Goal: Find specific page/section: Find specific page/section

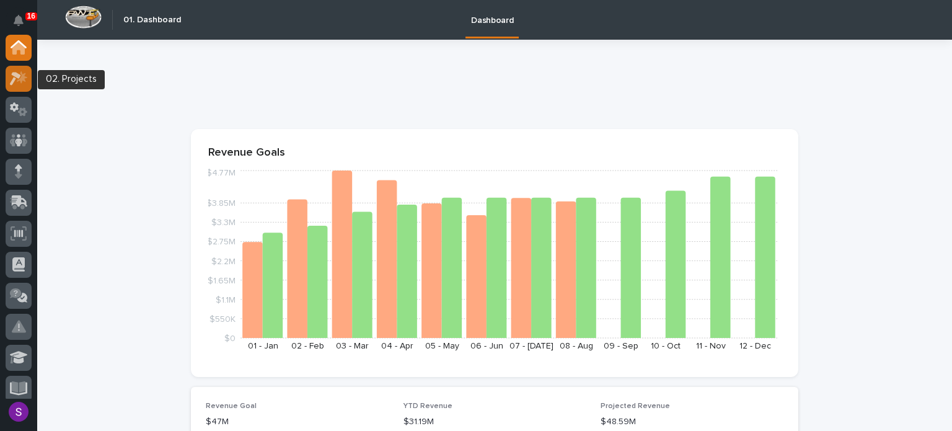
click at [14, 89] on div at bounding box center [19, 79] width 26 height 26
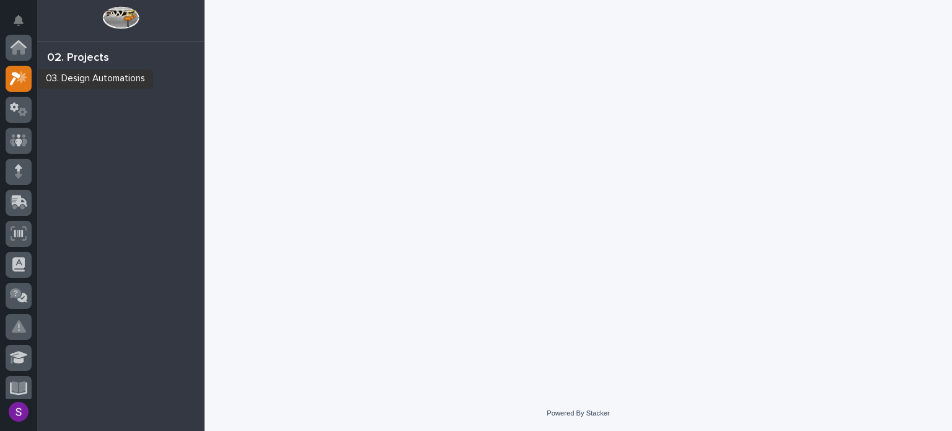
scroll to position [31, 0]
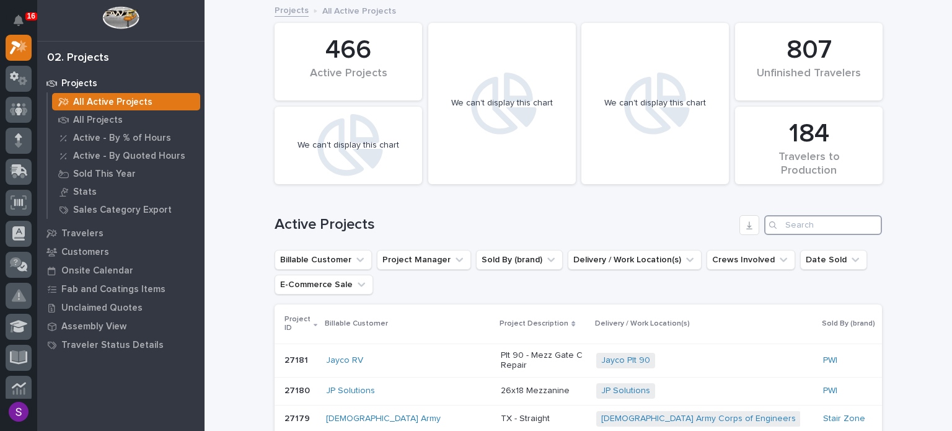
click at [811, 226] on input "Search" at bounding box center [823, 225] width 118 height 20
paste input "26824"
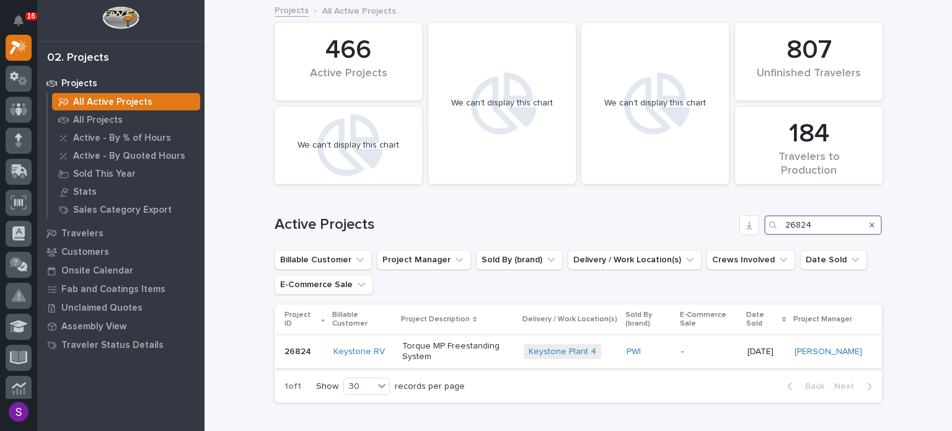
type input "26824"
click at [669, 356] on div "PWI" at bounding box center [649, 351] width 45 height 20
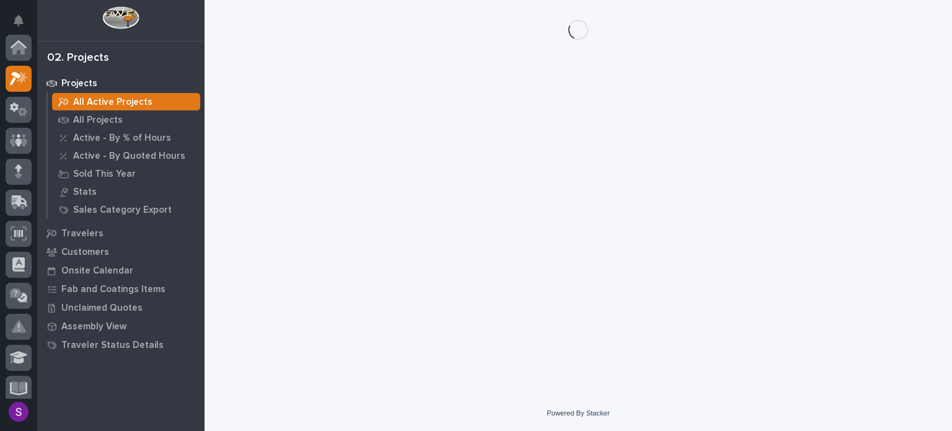
scroll to position [31, 0]
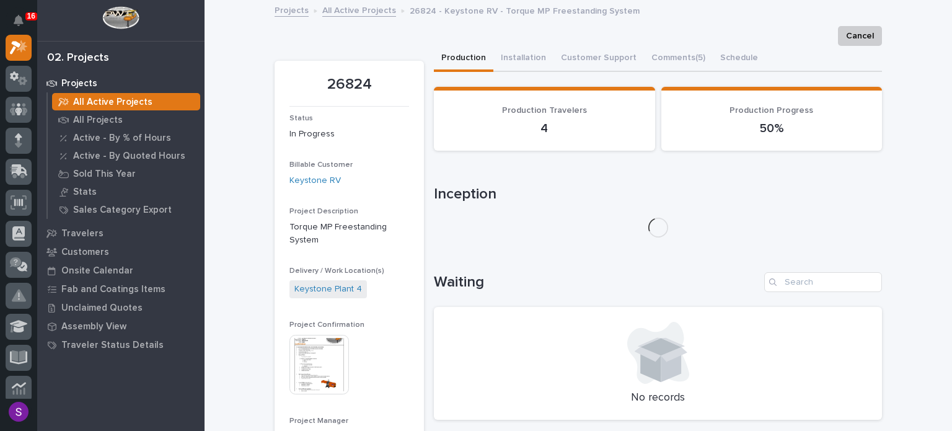
click at [330, 341] on img at bounding box center [318, 364] width 59 height 59
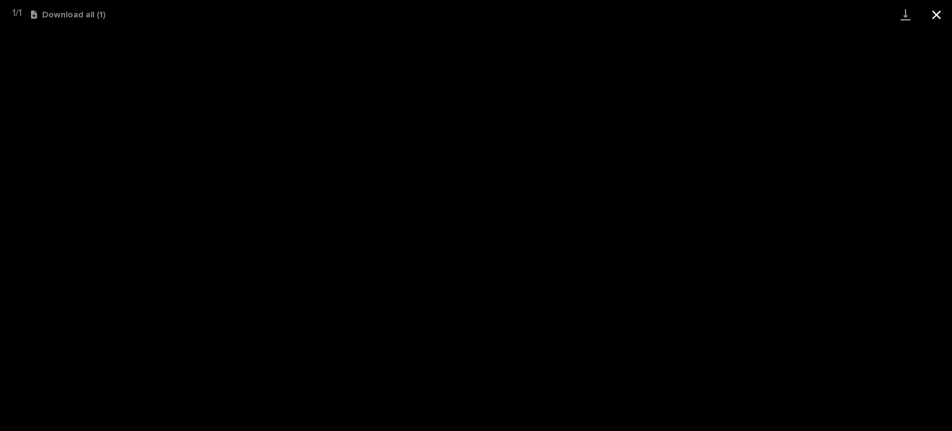
click at [941, 12] on button "Close gallery" at bounding box center [936, 14] width 31 height 29
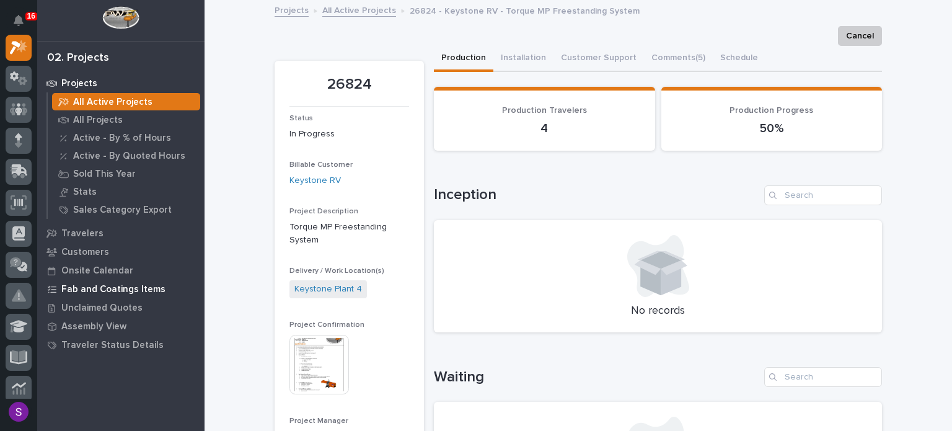
click at [154, 288] on p "Fab and Coatings Items" at bounding box center [113, 289] width 104 height 11
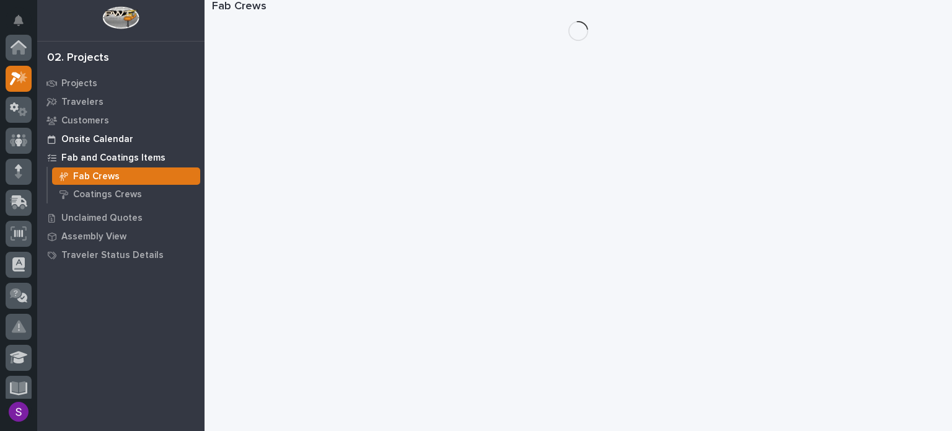
scroll to position [31, 0]
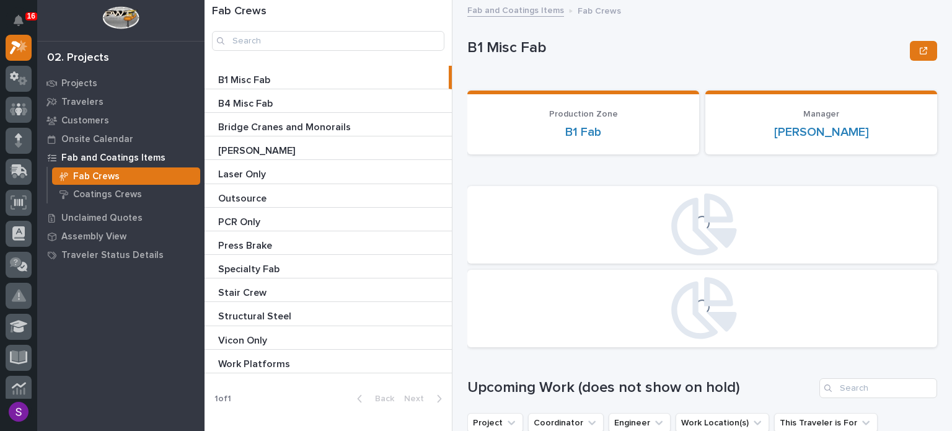
click at [285, 108] on p at bounding box center [330, 104] width 225 height 12
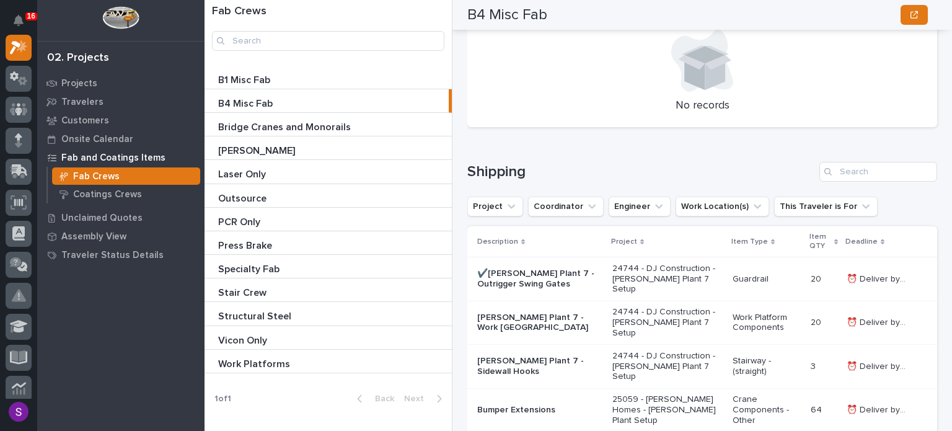
scroll to position [1994, 0]
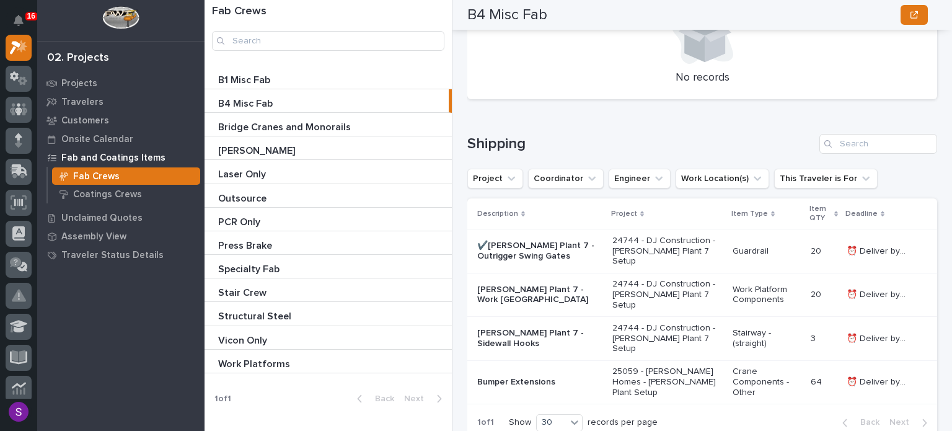
click at [271, 125] on p "Bridge Cranes and Monorails" at bounding box center [285, 126] width 135 height 14
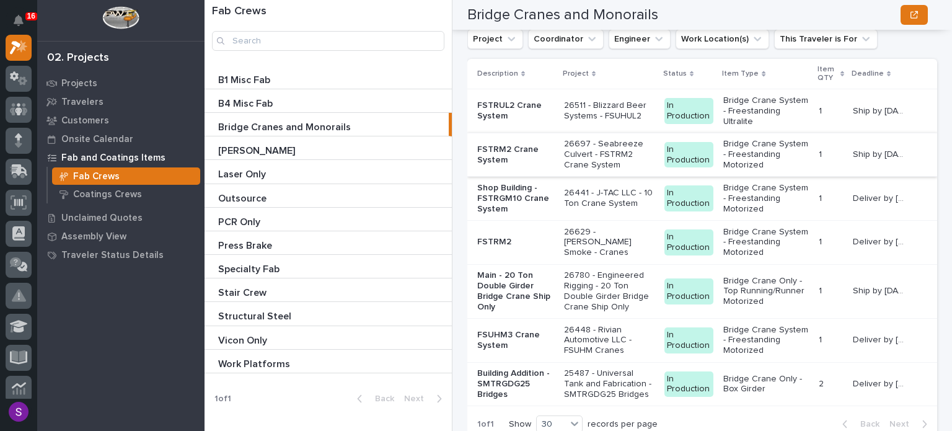
scroll to position [1822, 0]
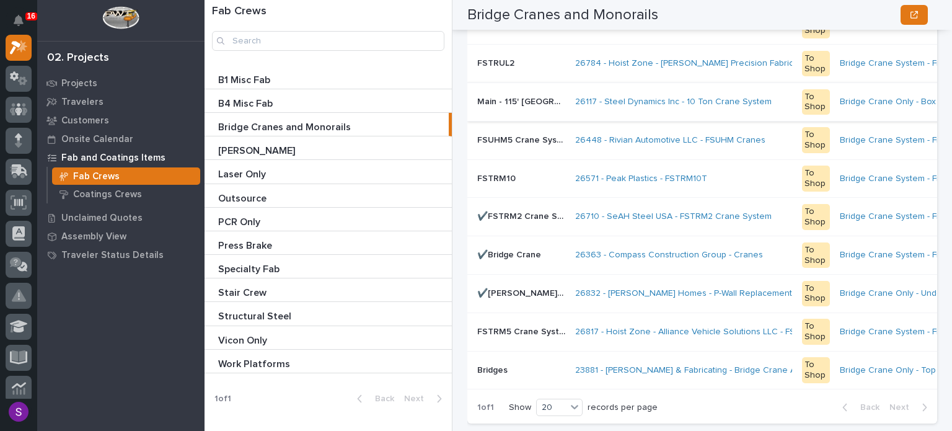
scroll to position [1115, 0]
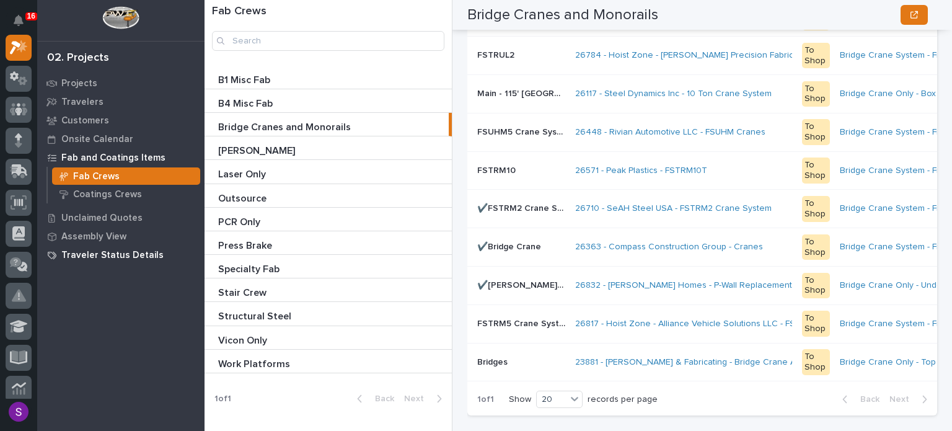
click at [158, 255] on div "Traveler Status Details" at bounding box center [120, 254] width 161 height 17
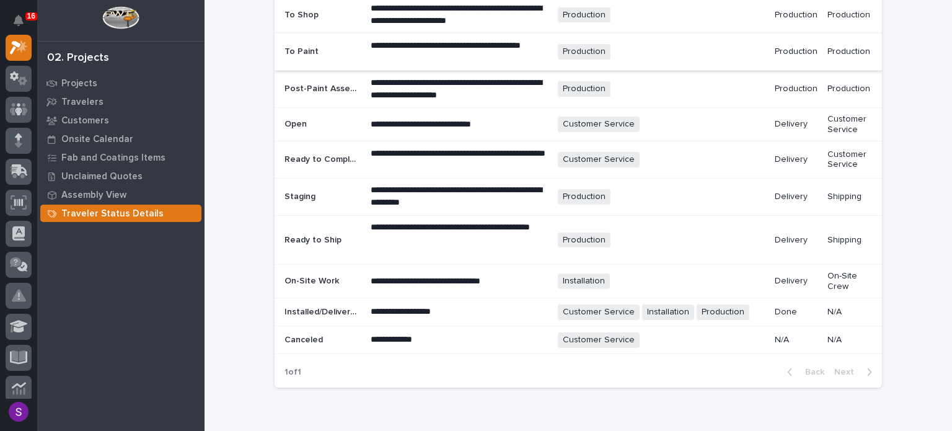
scroll to position [868, 0]
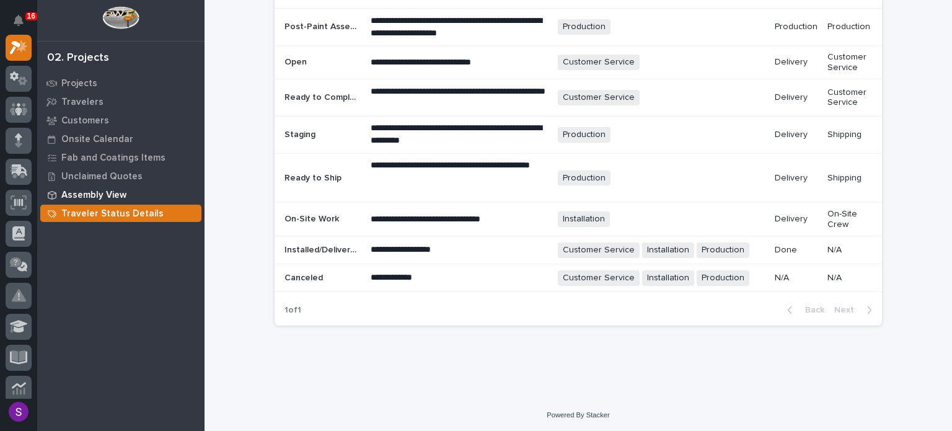
click at [98, 201] on div "Assembly View" at bounding box center [120, 194] width 161 height 17
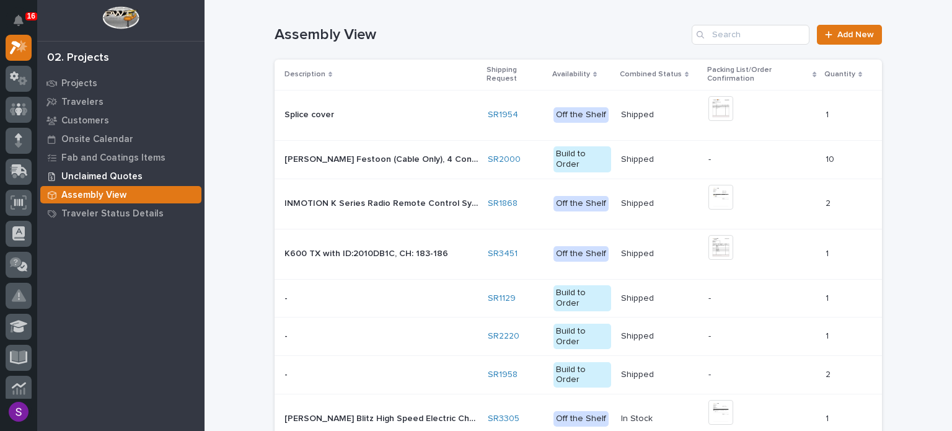
click at [151, 167] on div "Unclaimed Quotes" at bounding box center [120, 175] width 161 height 17
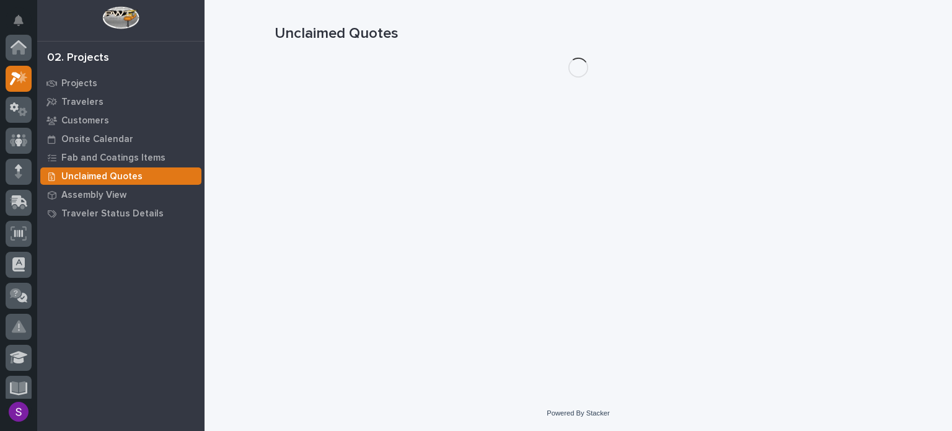
scroll to position [31, 0]
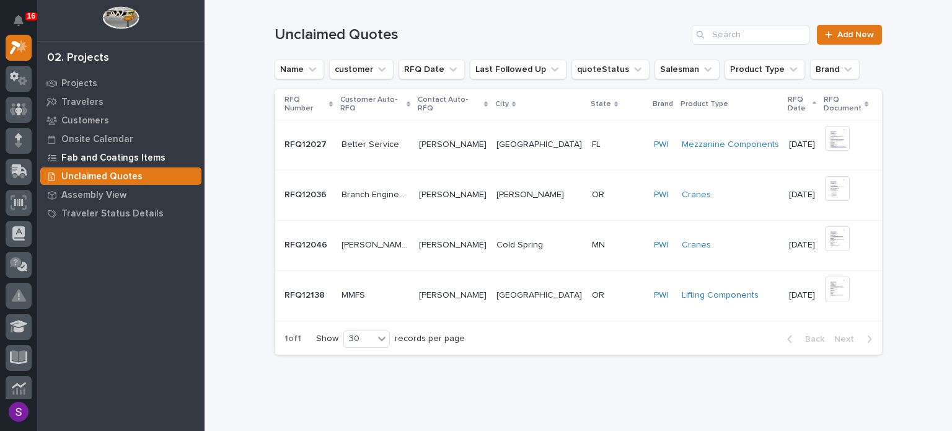
click at [130, 160] on p "Fab and Coatings Items" at bounding box center [113, 157] width 104 height 11
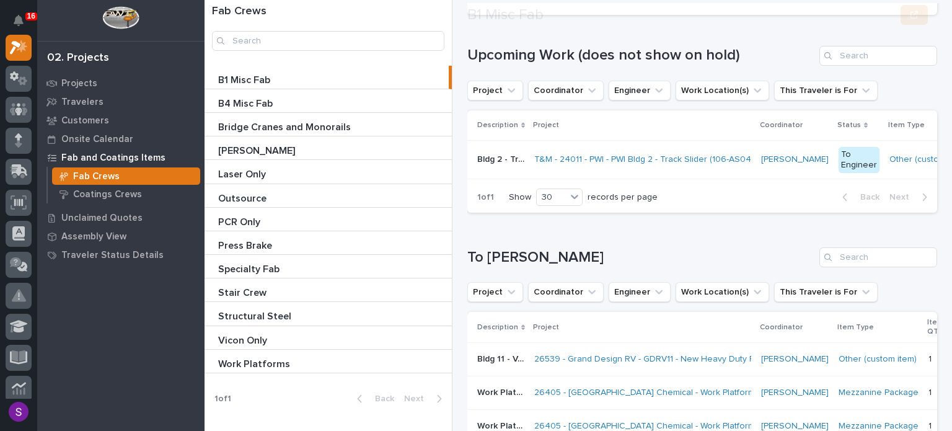
scroll to position [372, 0]
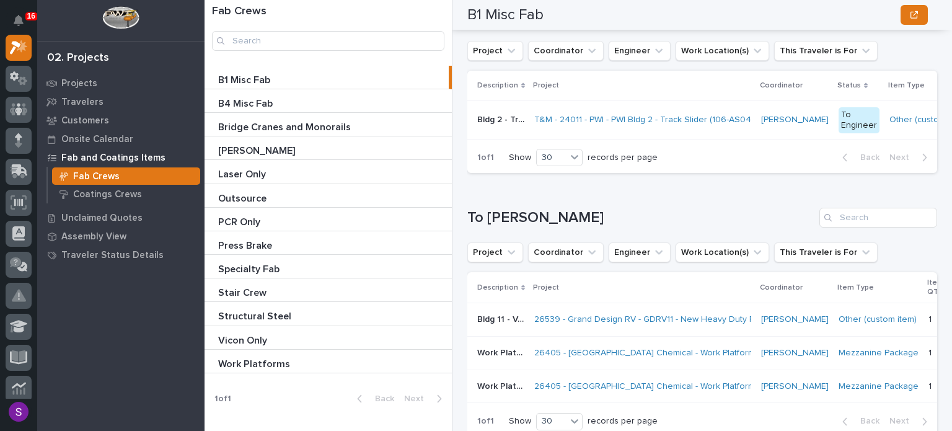
click at [275, 153] on p at bounding box center [330, 151] width 225 height 12
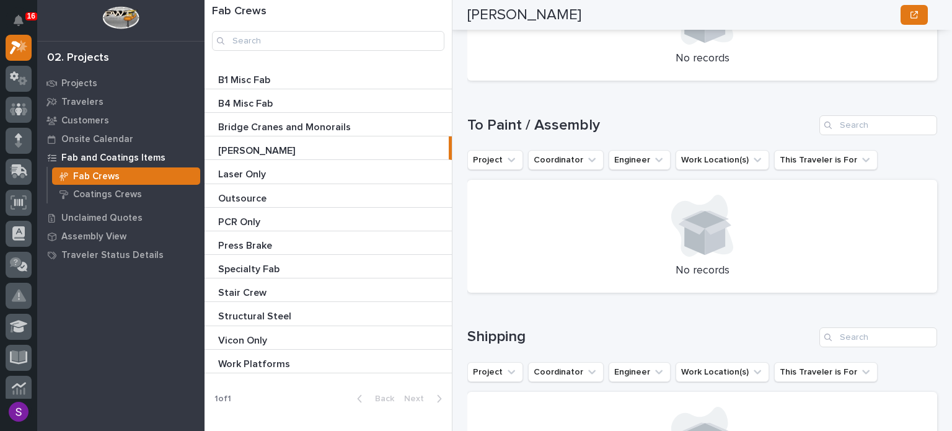
scroll to position [1604, 0]
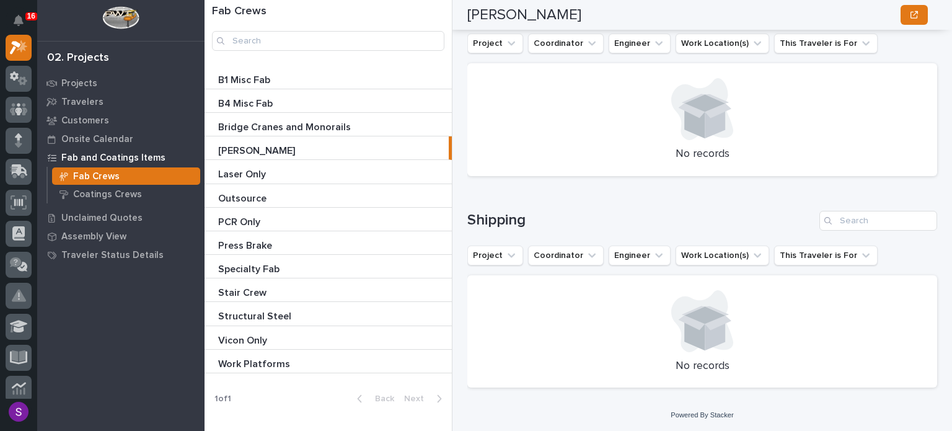
click at [288, 268] on p at bounding box center [330, 269] width 225 height 12
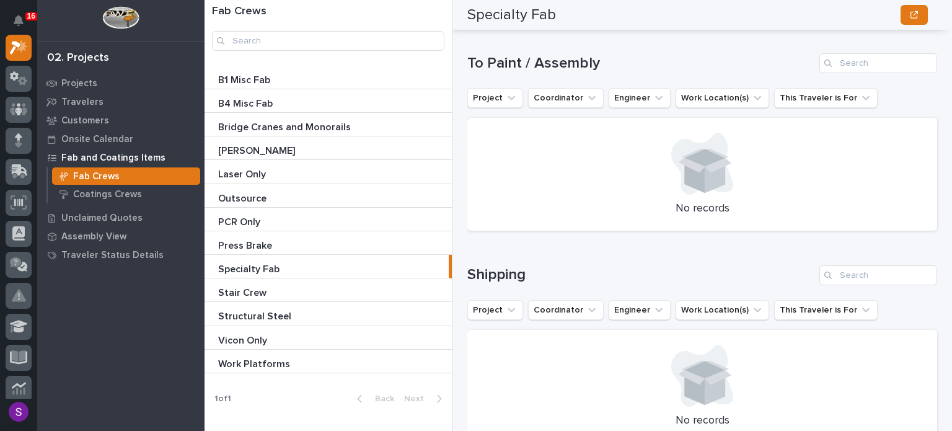
scroll to position [1604, 0]
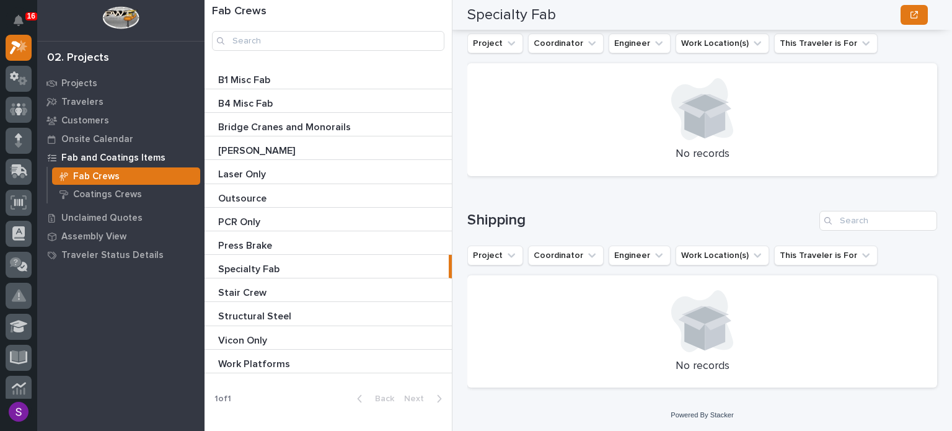
click at [312, 288] on p at bounding box center [330, 293] width 225 height 12
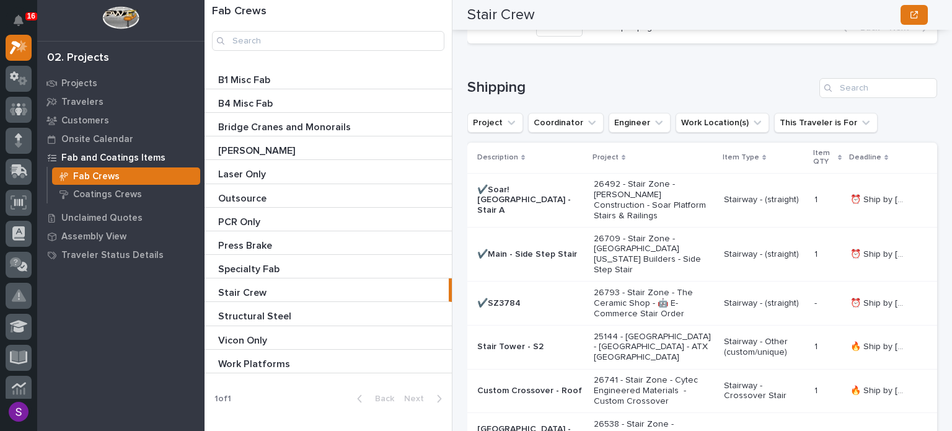
scroll to position [3125, 0]
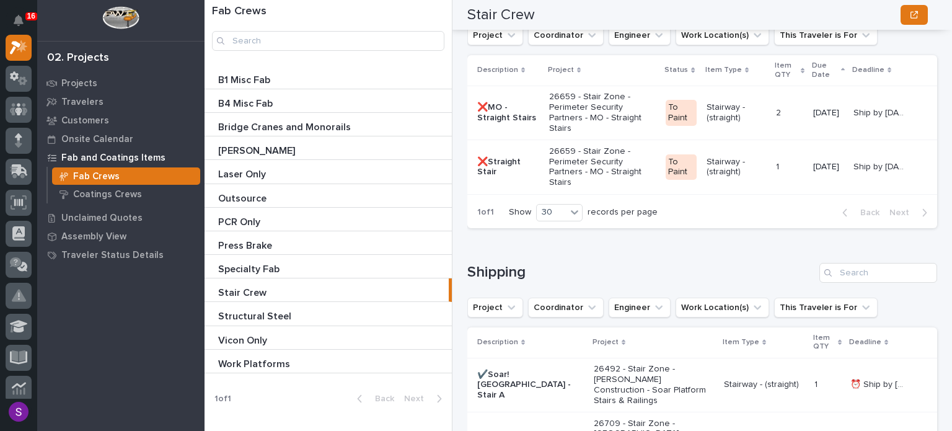
click at [310, 130] on p "Bridge Cranes and Monorails" at bounding box center [285, 126] width 135 height 14
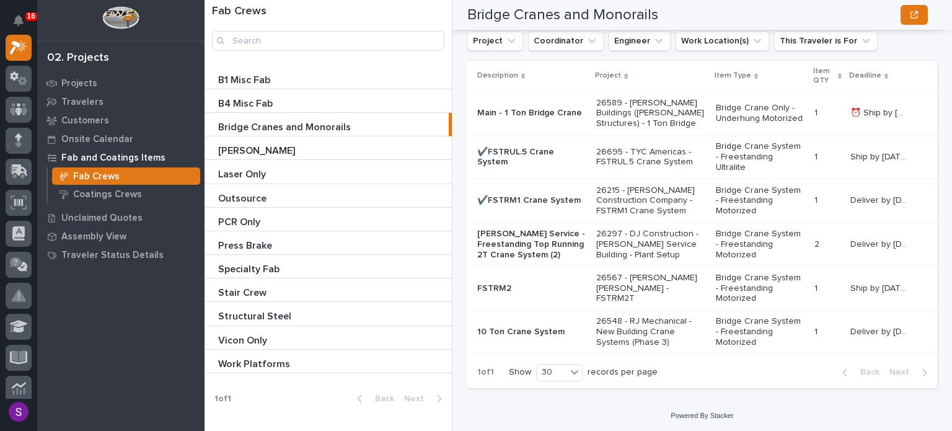
scroll to position [2628, 0]
